Goal: Navigation & Orientation: Find specific page/section

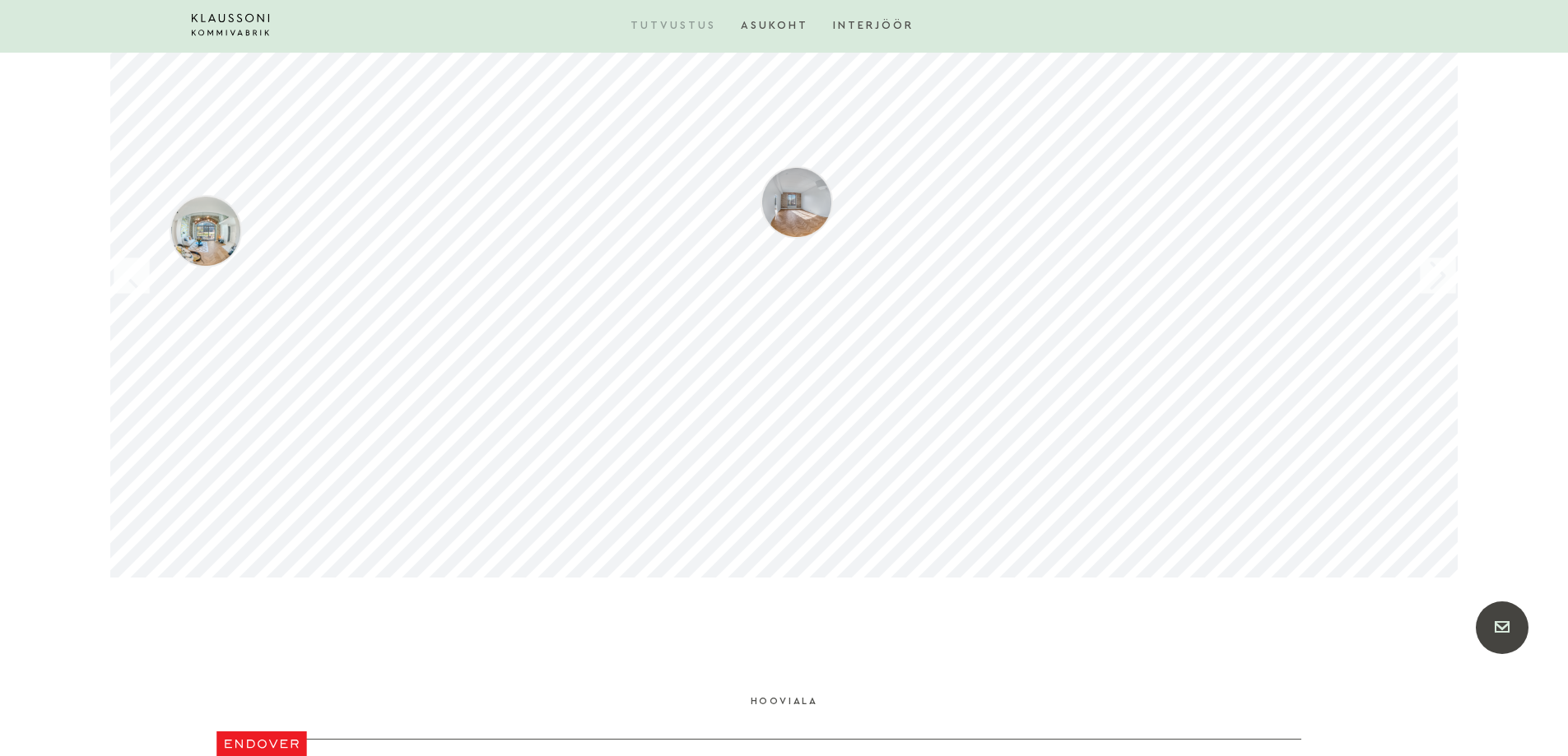
scroll to position [1975, 0]
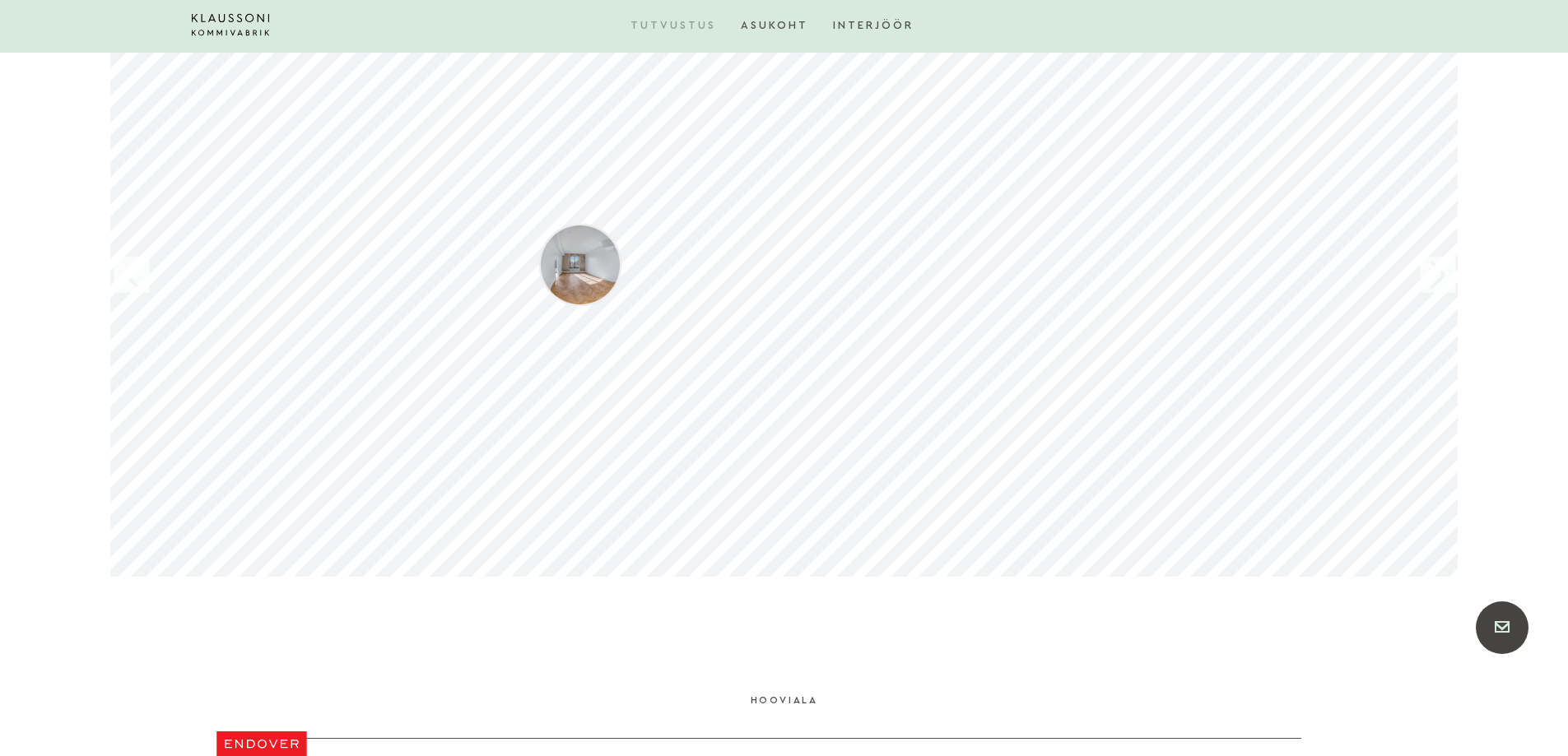
drag, startPoint x: 993, startPoint y: 417, endPoint x: 805, endPoint y: 500, distance: 205.5
click at [805, 500] on div "Klaussoni Kommivabrik - Endover Klaussoni Kommivabrik - Endover Klaussoni Kommi…" at bounding box center [784, 275] width 1348 height 605
click at [628, 273] on div at bounding box center [626, 271] width 99 height 99
click at [1440, 281] on div at bounding box center [1437, 275] width 49 height 49
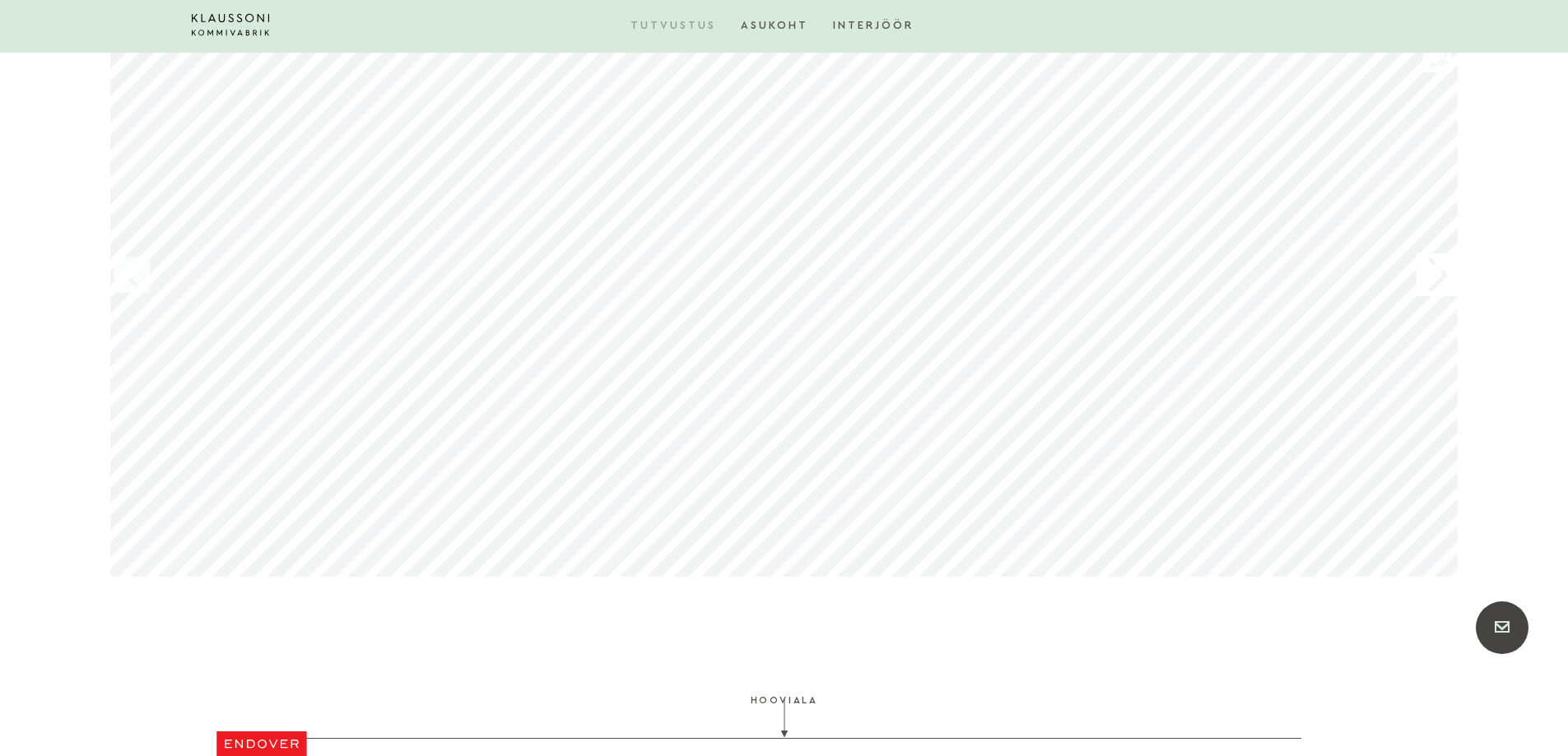
click at [1440, 281] on div at bounding box center [1437, 275] width 49 height 49
click at [1436, 285] on div at bounding box center [1437, 275] width 49 height 49
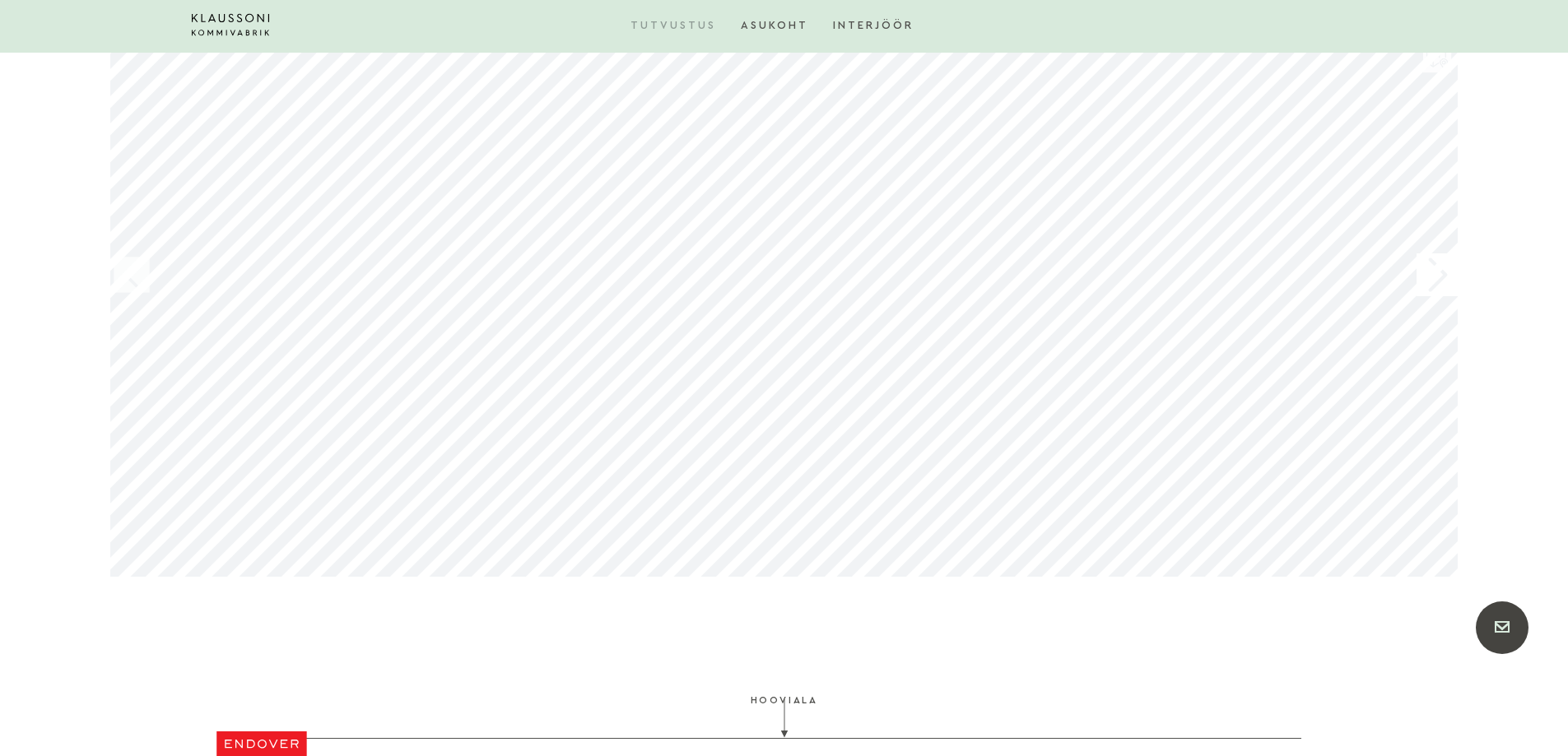
click at [1439, 285] on div at bounding box center [1437, 275] width 49 height 49
click at [126, 280] on div at bounding box center [131, 275] width 49 height 49
drag, startPoint x: 340, startPoint y: 292, endPoint x: 852, endPoint y: 341, distance: 514.3
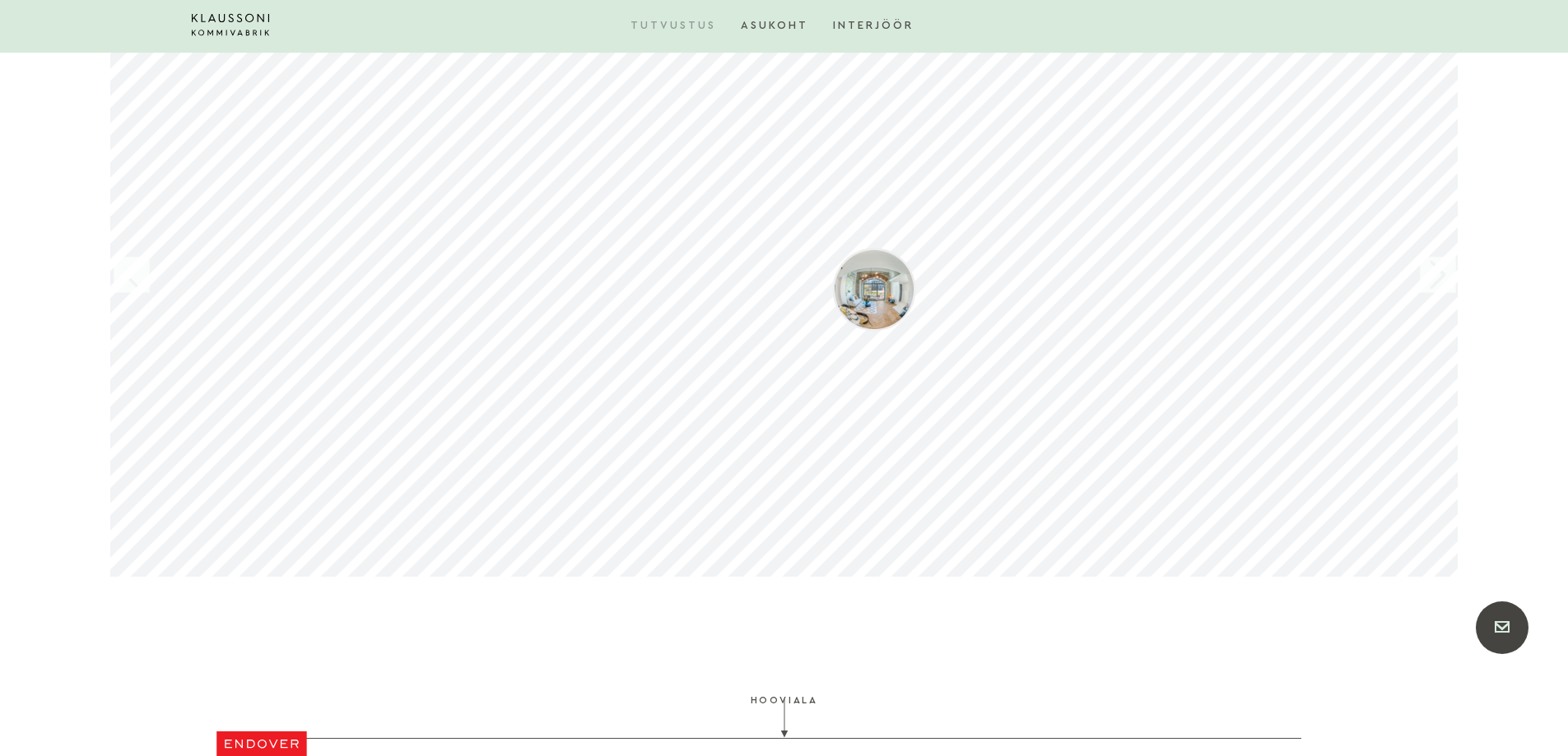
click at [852, 341] on div "Klaussoni Kommivabrik - Endover Klaussoni Kommivabrik - Endover Klaussoni Kommi…" at bounding box center [784, 275] width 1348 height 605
drag, startPoint x: 524, startPoint y: 337, endPoint x: 1403, endPoint y: 343, distance: 879.0
click at [1403, 343] on div "Klaussoni Kommivabrik - Endover Klaussoni Kommivabrik - Endover Klaussoni Kommi…" at bounding box center [784, 275] width 1348 height 605
drag, startPoint x: 914, startPoint y: 329, endPoint x: 1096, endPoint y: 329, distance: 182.0
click at [1096, 329] on div "Klaussoni Kommivabrik - Endover Klaussoni Kommivabrik - Endover Klaussoni Kommi…" at bounding box center [784, 275] width 1348 height 605
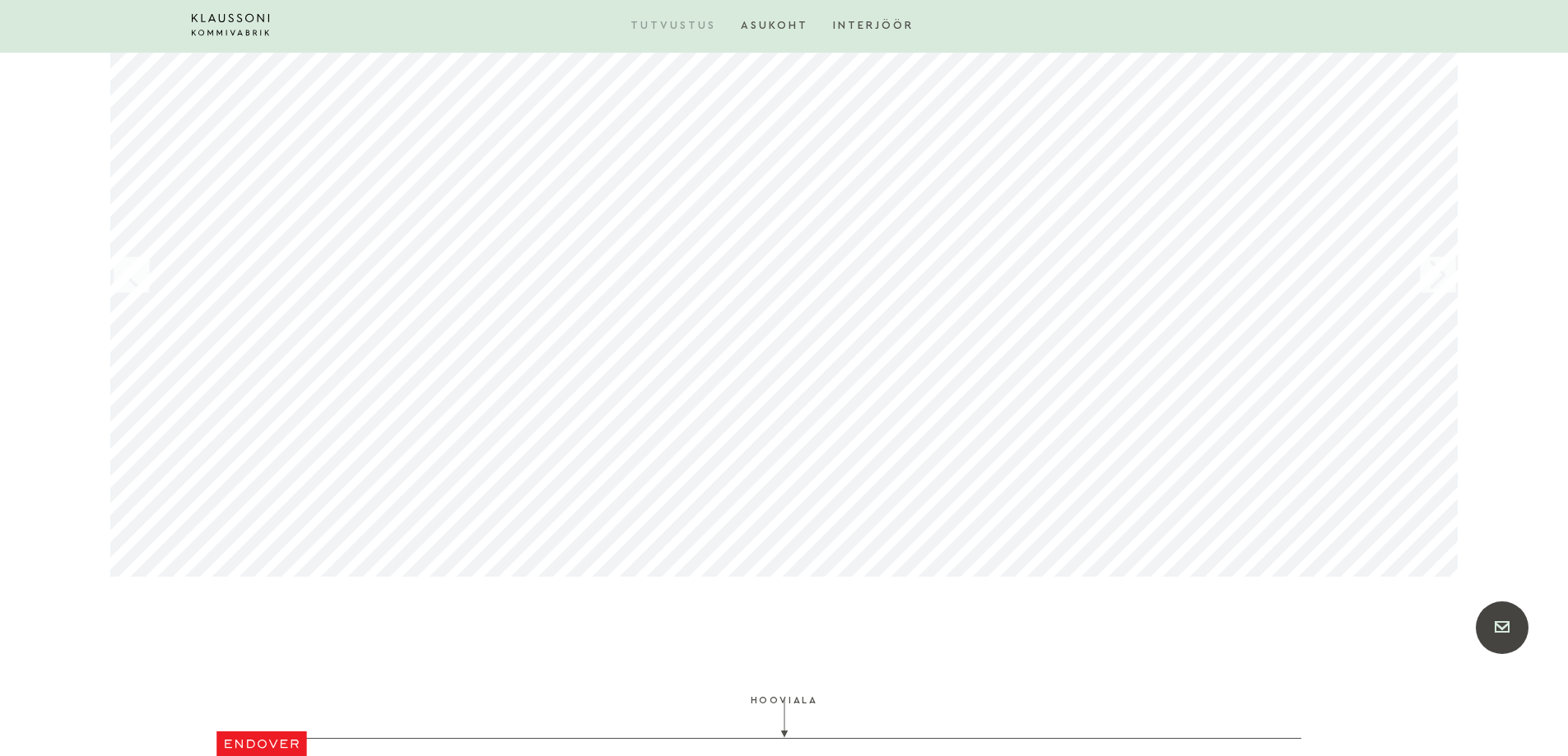
drag, startPoint x: 416, startPoint y: 306, endPoint x: 892, endPoint y: 279, distance: 476.8
click at [892, 279] on div "Klaussoni Kommivabrik - Endover Klaussoni Kommivabrik - Endover Klaussoni Kommi…" at bounding box center [784, 275] width 1348 height 605
drag, startPoint x: 652, startPoint y: 320, endPoint x: 1104, endPoint y: 385, distance: 456.6
click at [1097, 389] on div "Klaussoni Kommivabrik - Endover Klaussoni Kommivabrik - Endover Klaussoni Kommi…" at bounding box center [784, 275] width 1348 height 605
drag, startPoint x: 453, startPoint y: 313, endPoint x: 849, endPoint y: 472, distance: 426.7
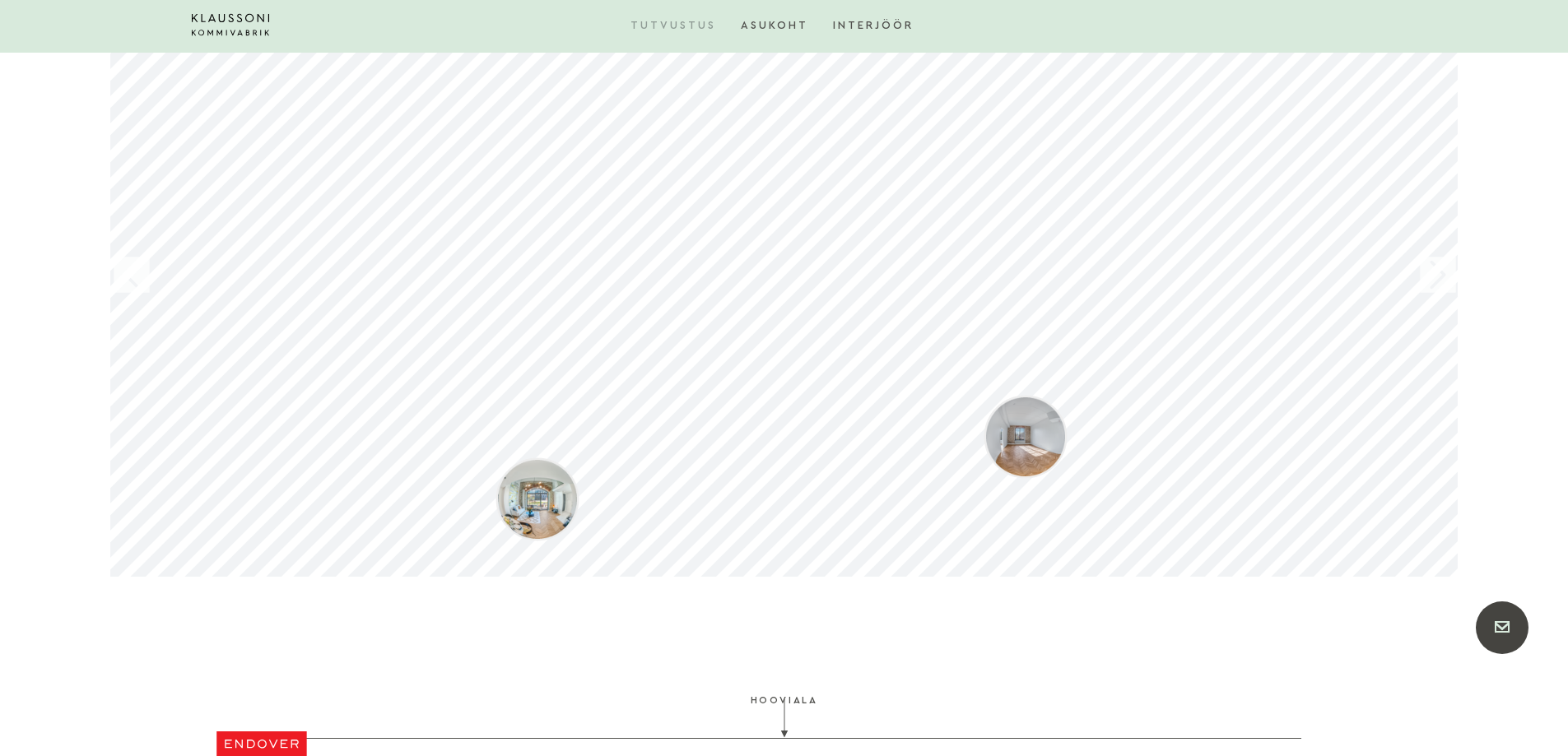
click at [924, 476] on div "Klaussoni Kommivabrik - Endover Klaussoni Kommivabrik - Endover Klaussoni Kommi…" at bounding box center [784, 275] width 1348 height 605
